Goal: Information Seeking & Learning: Learn about a topic

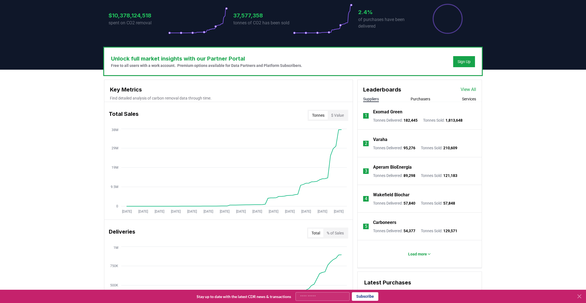
scroll to position [130, 0]
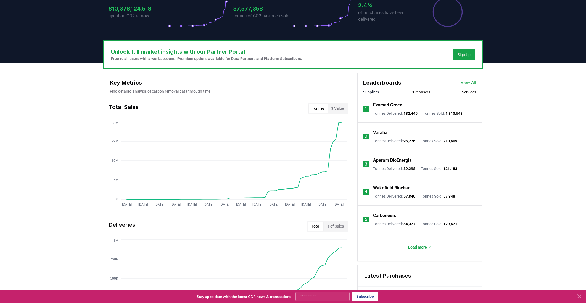
click at [372, 93] on button "Suppliers" at bounding box center [371, 92] width 16 height 6
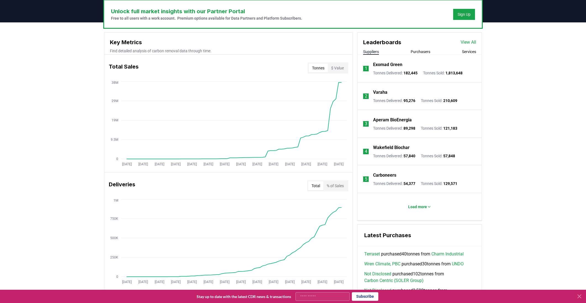
click at [467, 44] on link "View All" at bounding box center [468, 42] width 15 height 7
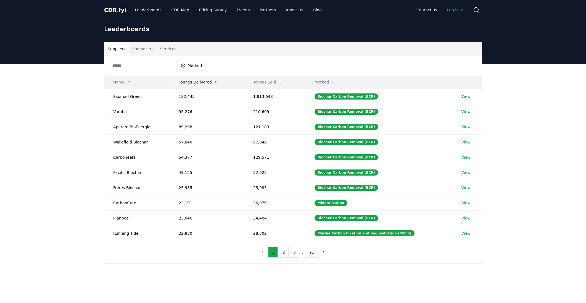
click at [193, 83] on button "Tonnes Delivered" at bounding box center [198, 81] width 49 height 11
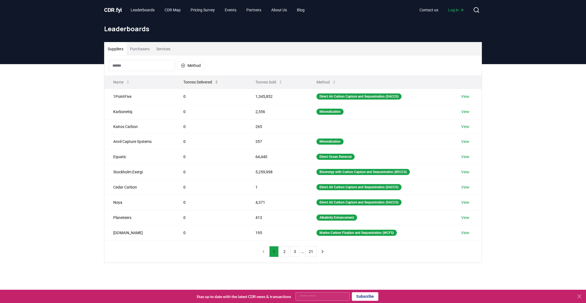
click at [194, 82] on button "Tonnes Delivered" at bounding box center [201, 81] width 44 height 11
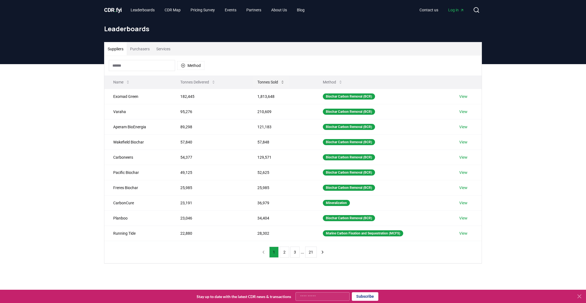
click at [264, 83] on button "Tonnes Sold" at bounding box center [271, 81] width 36 height 11
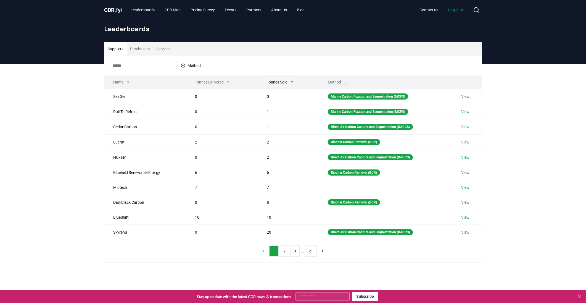
click at [271, 82] on button "Tonnes Sold" at bounding box center [280, 81] width 36 height 11
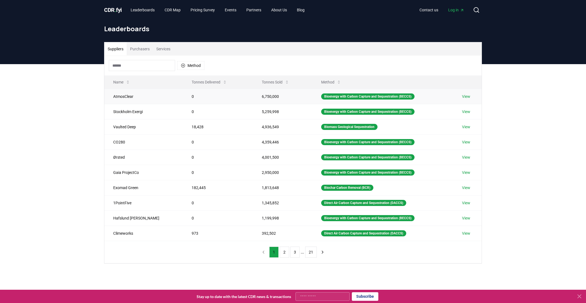
click at [467, 97] on link "View" at bounding box center [466, 97] width 8 height 6
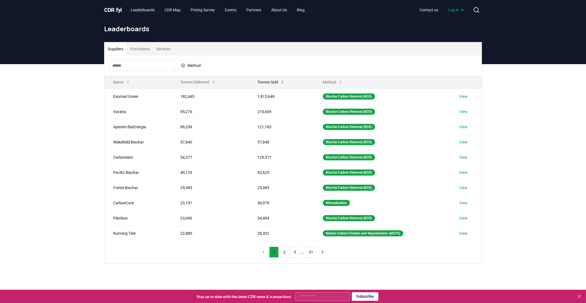
click at [271, 81] on button "Tonnes Sold" at bounding box center [271, 81] width 36 height 11
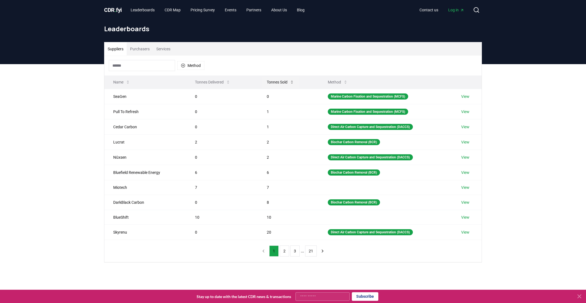
click at [273, 81] on button "Tonnes Sold" at bounding box center [280, 81] width 36 height 11
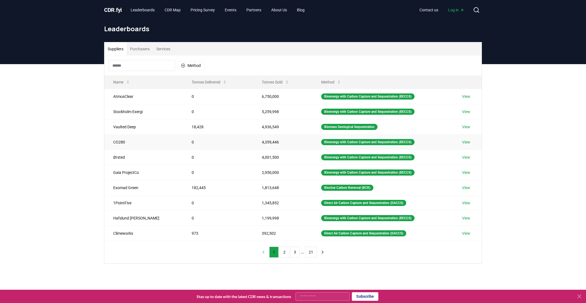
click at [466, 142] on link "View" at bounding box center [466, 142] width 8 height 6
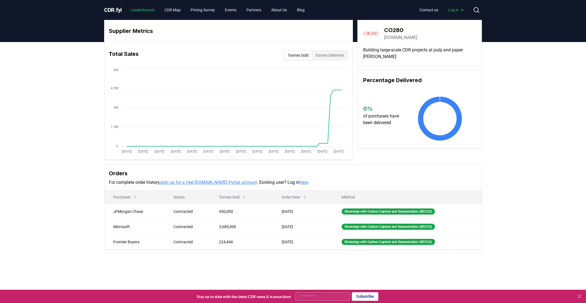
click at [145, 10] on link "Leaderboards" at bounding box center [142, 10] width 33 height 10
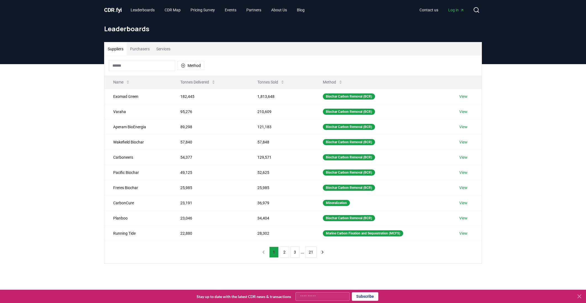
click at [146, 47] on button "Purchasers" at bounding box center [140, 48] width 26 height 13
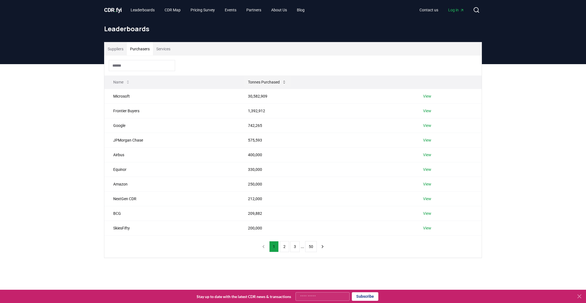
click at [258, 84] on button "Tonnes Purchased" at bounding box center [267, 81] width 47 height 11
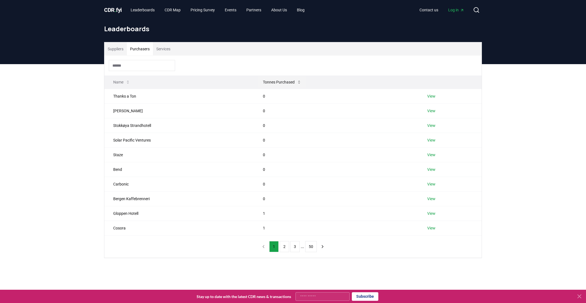
click at [280, 83] on button "Tonnes Purchased" at bounding box center [281, 81] width 47 height 11
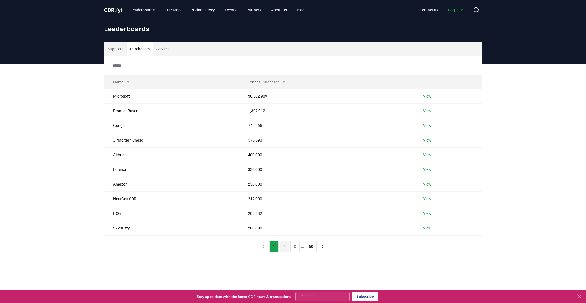
click at [283, 248] on button "2" at bounding box center [284, 246] width 9 height 11
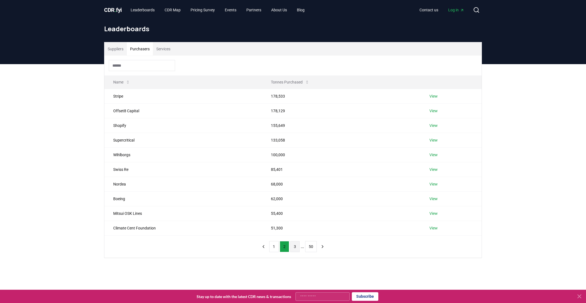
click at [294, 247] on button "3" at bounding box center [294, 246] width 9 height 11
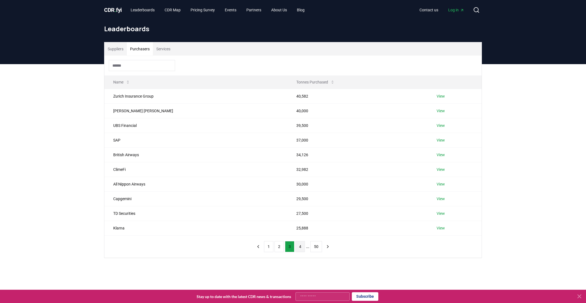
click at [300, 249] on button "4" at bounding box center [299, 246] width 9 height 11
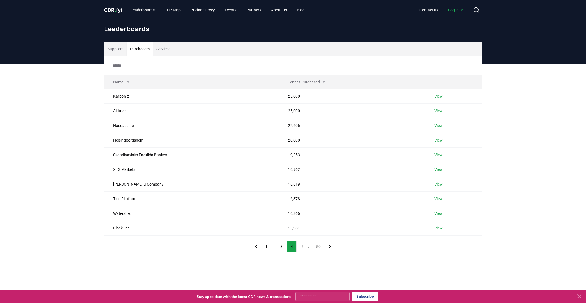
click at [516, 115] on div "Suppliers Purchasers Services Name Tonnes Purchased Karbon-x 25,000 View Altitu…" at bounding box center [293, 172] width 586 height 216
